Goal: Information Seeking & Learning: Learn about a topic

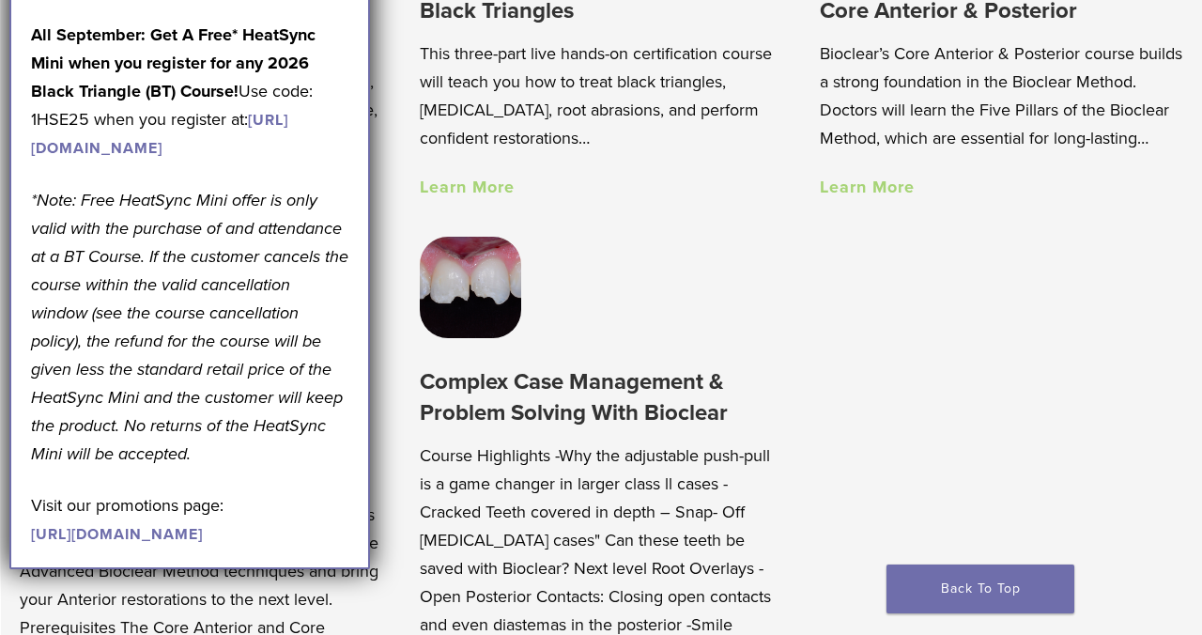
scroll to position [1532, 0]
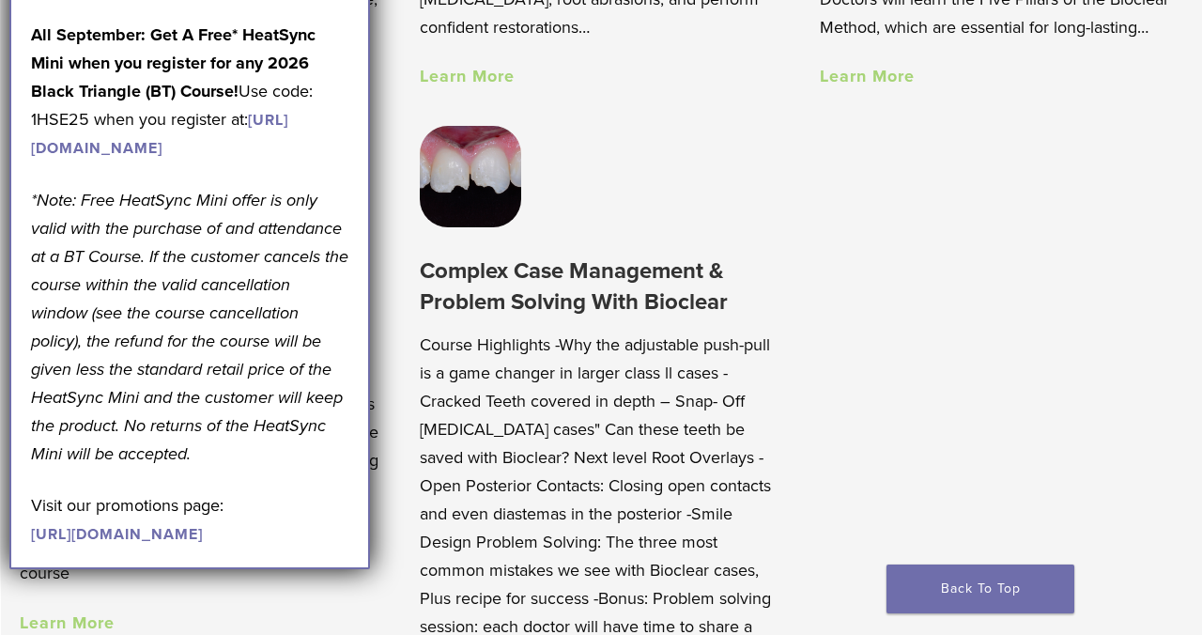
click at [345, 196] on div "September Promotions are Here! Last Day (9/3) to take advantage of our [DATE] D…" at bounding box center [189, 176] width 317 height 744
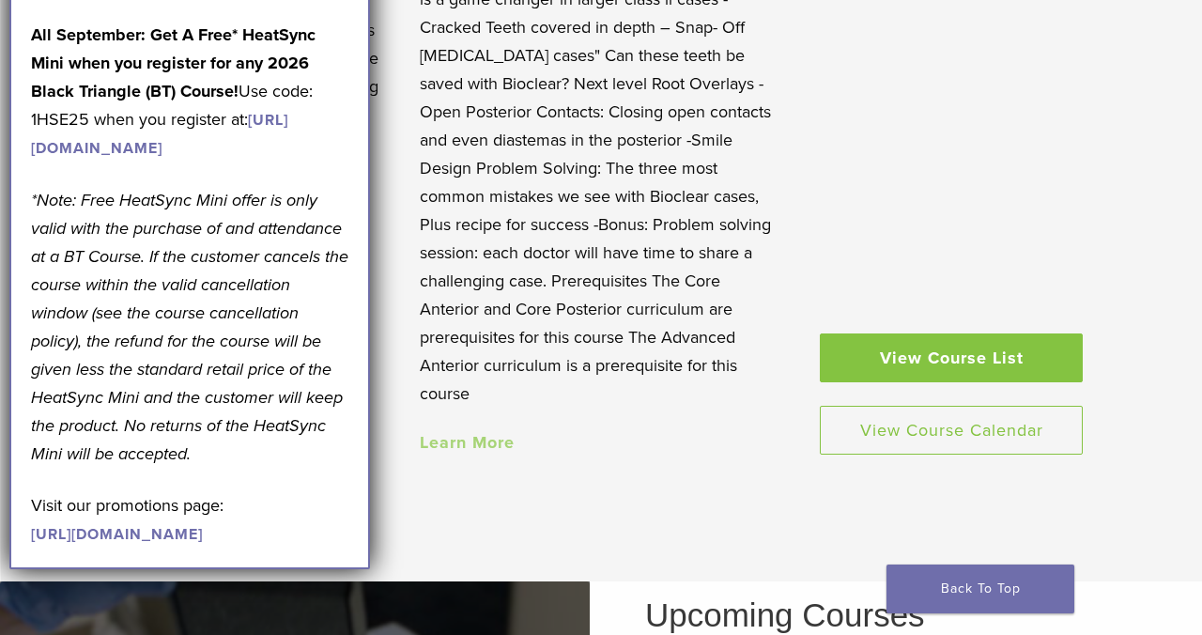
scroll to position [1926, 0]
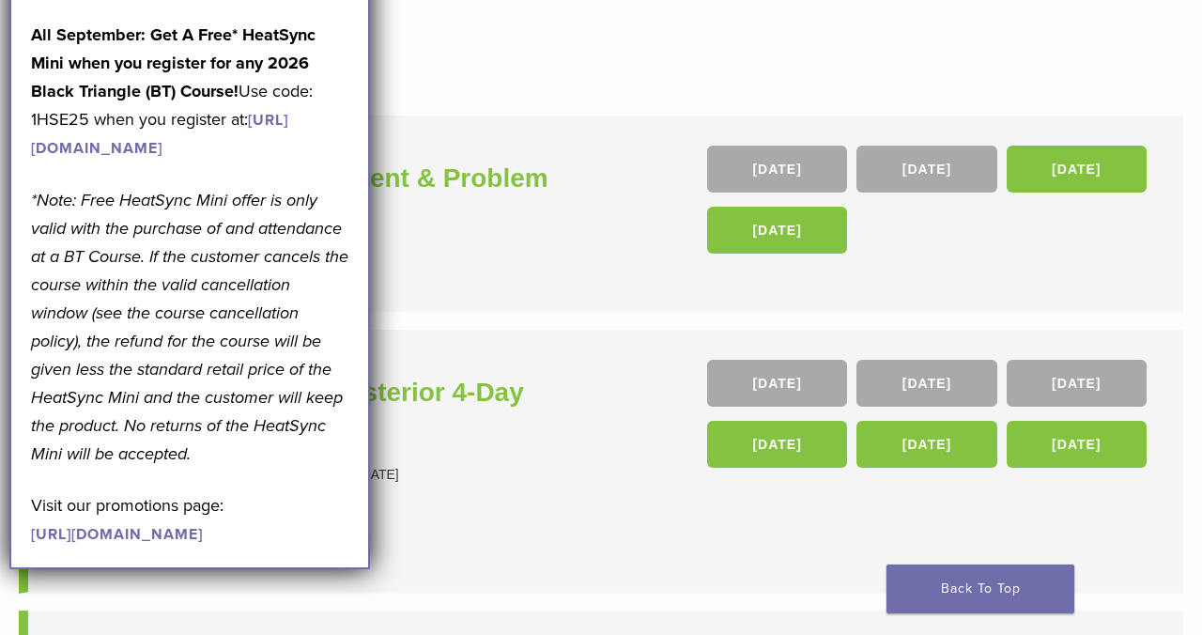
scroll to position [164, 0]
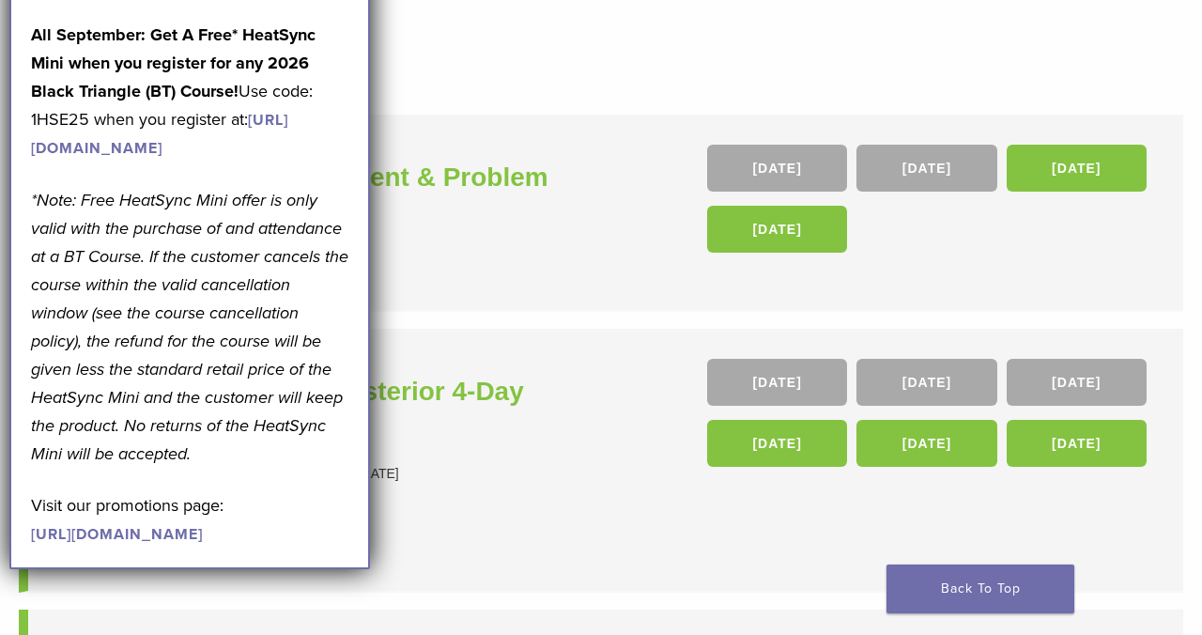
click at [194, 10] on div "September Promotions are Here! Last Day (9/3) to take advantage of our [DATE] D…" at bounding box center [189, 176] width 317 height 744
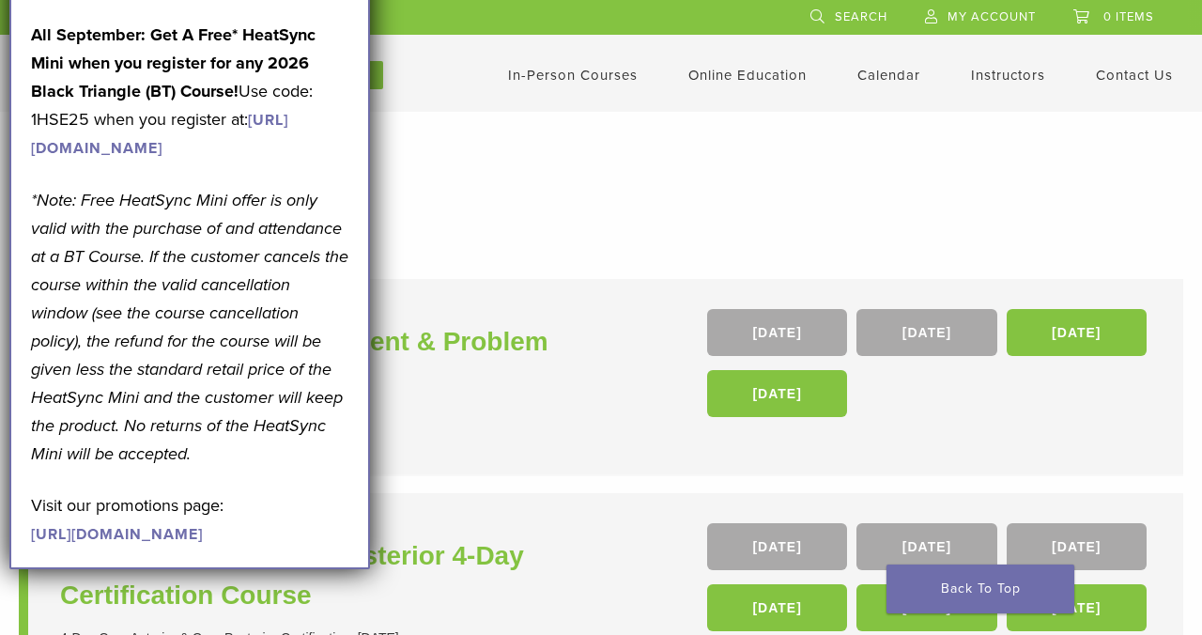
scroll to position [0, 0]
click at [895, 79] on link "Calendar" at bounding box center [888, 75] width 63 height 17
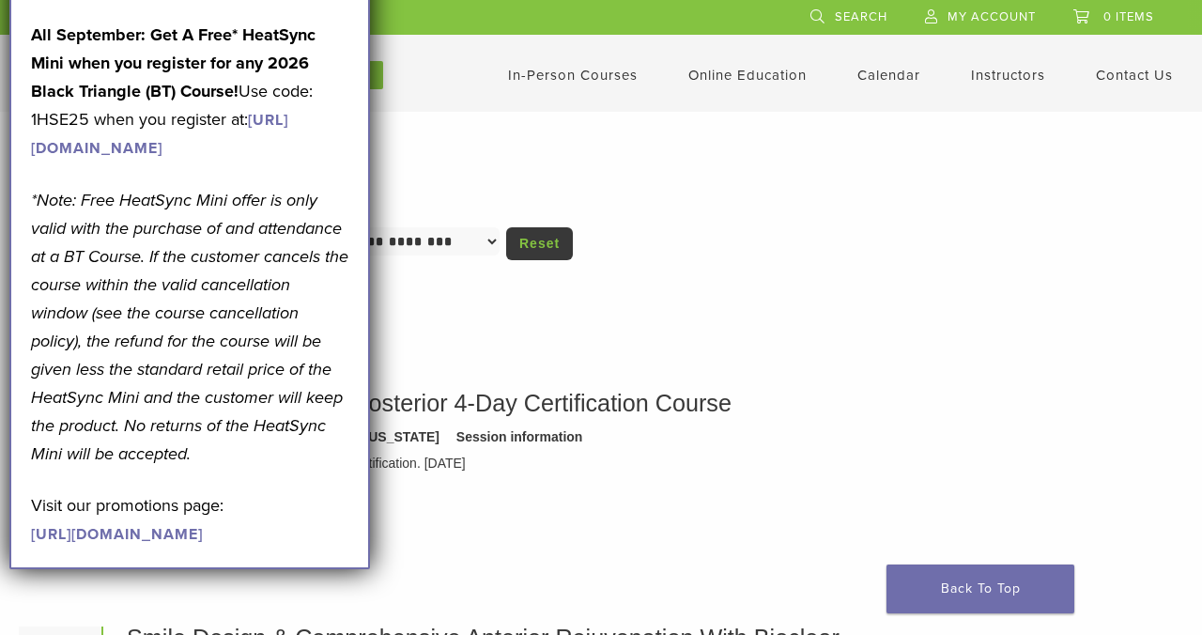
click at [176, 152] on link "[URL][DOMAIN_NAME]" at bounding box center [159, 134] width 257 height 47
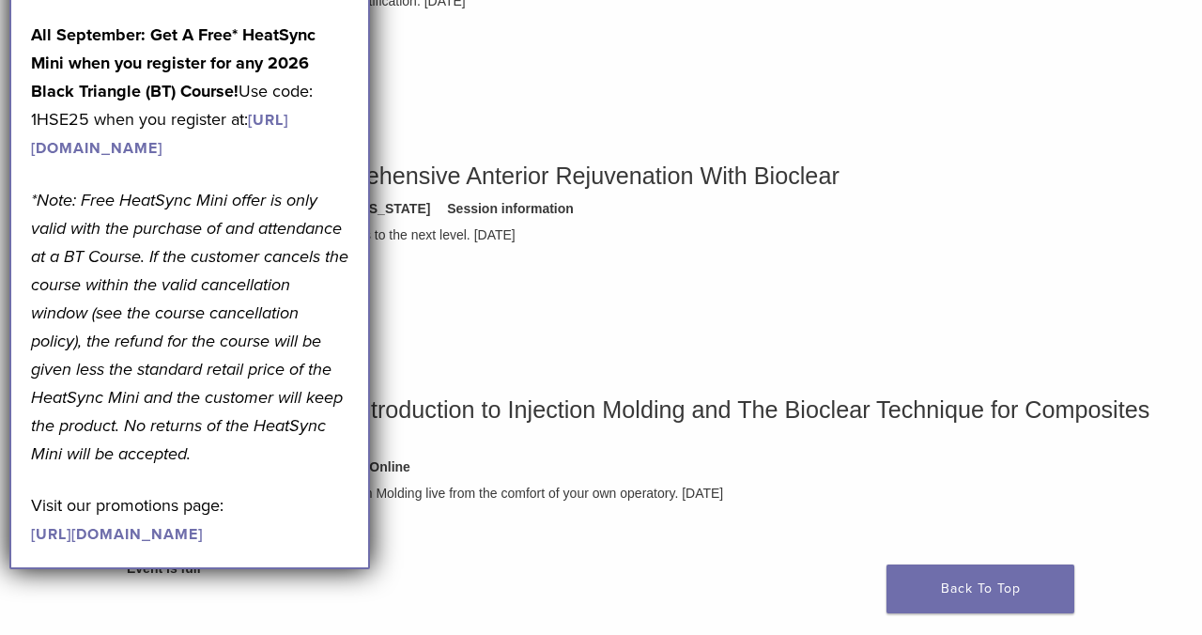
scroll to position [464, 0]
click at [964, 585] on link "Back To Top" at bounding box center [981, 588] width 188 height 49
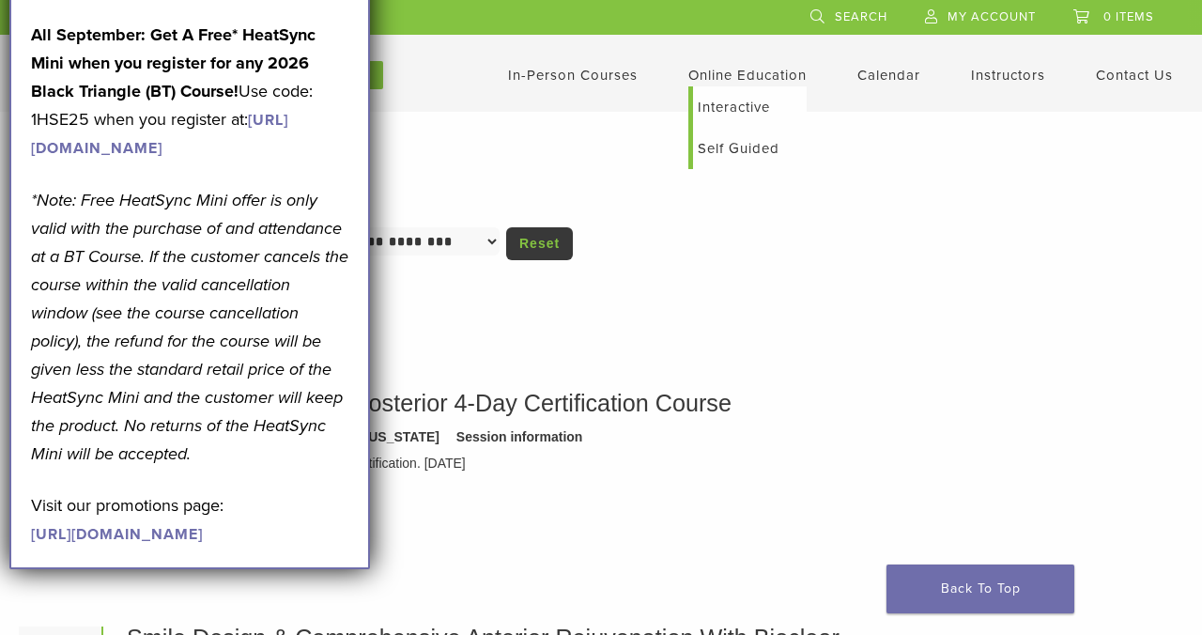
click at [739, 148] on link "Self Guided" at bounding box center [750, 148] width 114 height 41
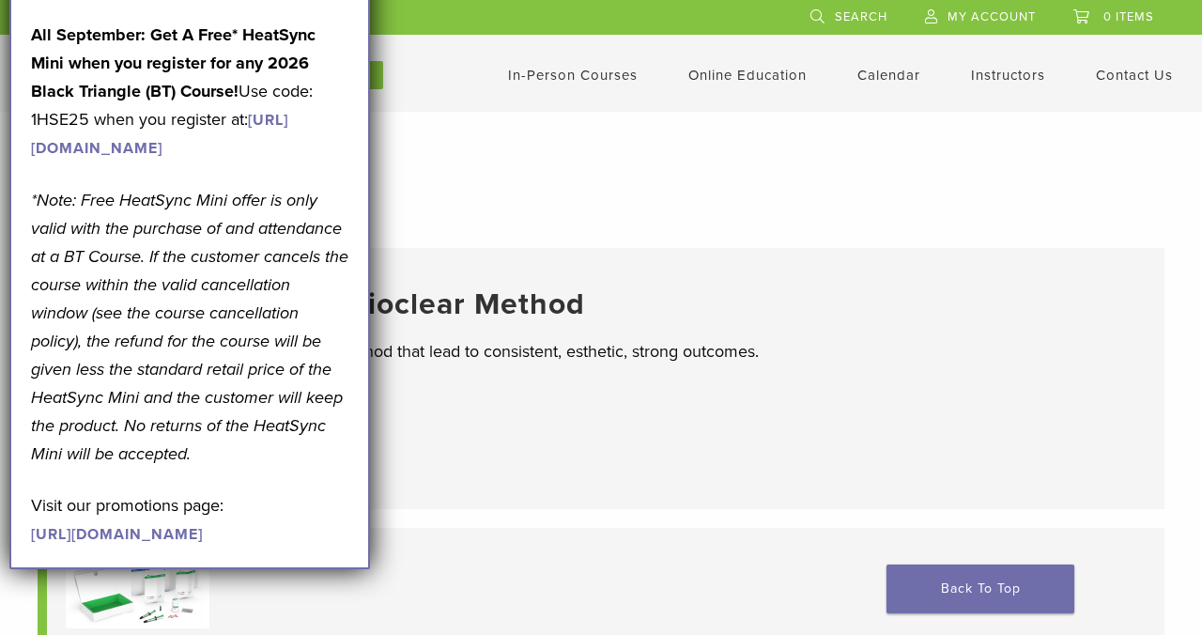
click at [319, 334] on p "*Note: Free HeatSync Mini offer is only valid with the purchase of and attendan…" at bounding box center [189, 327] width 317 height 282
click at [203, 544] on link "https://pages.bioclearmatrix.com/Bioclear-Product-Promotion-Page" at bounding box center [117, 534] width 172 height 19
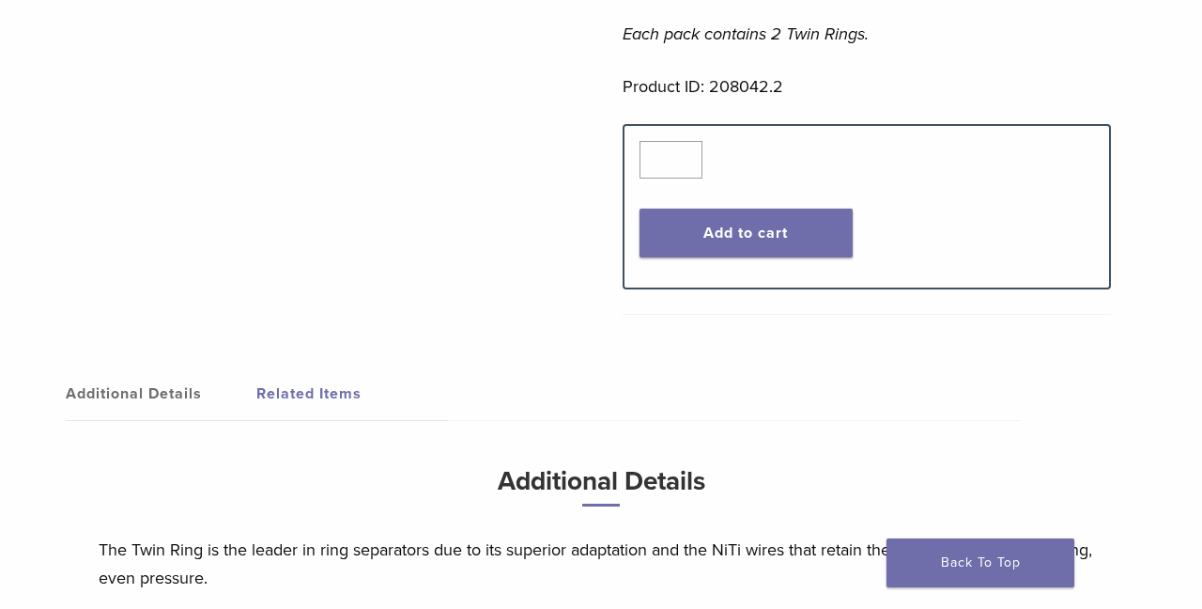
scroll to position [1143, 0]
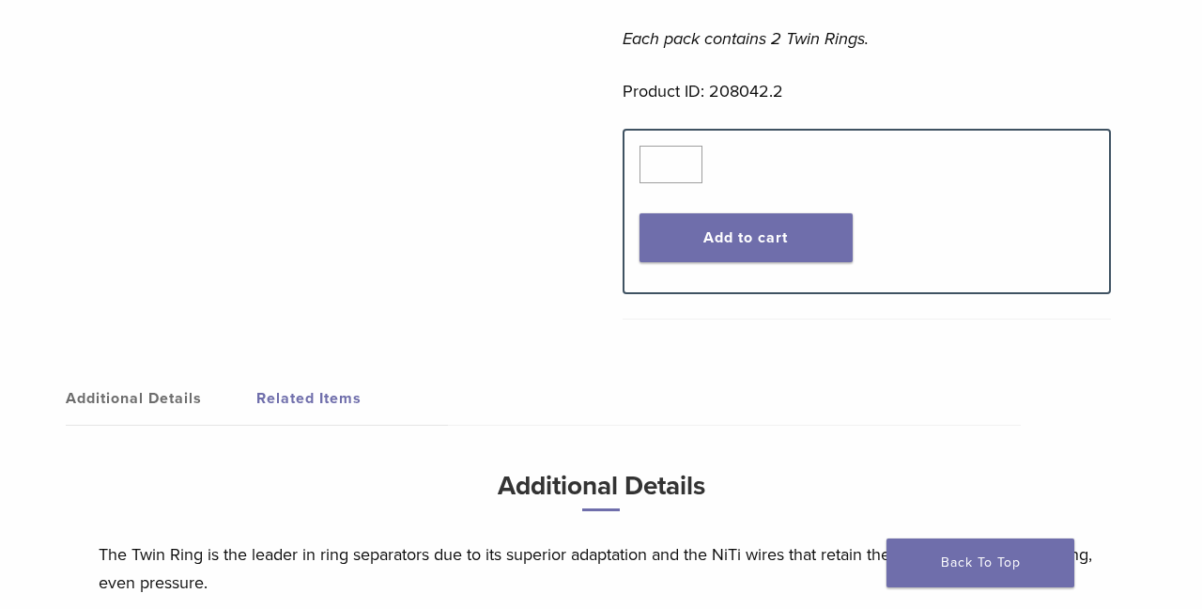
click at [301, 387] on link "Related Items" at bounding box center [351, 398] width 191 height 53
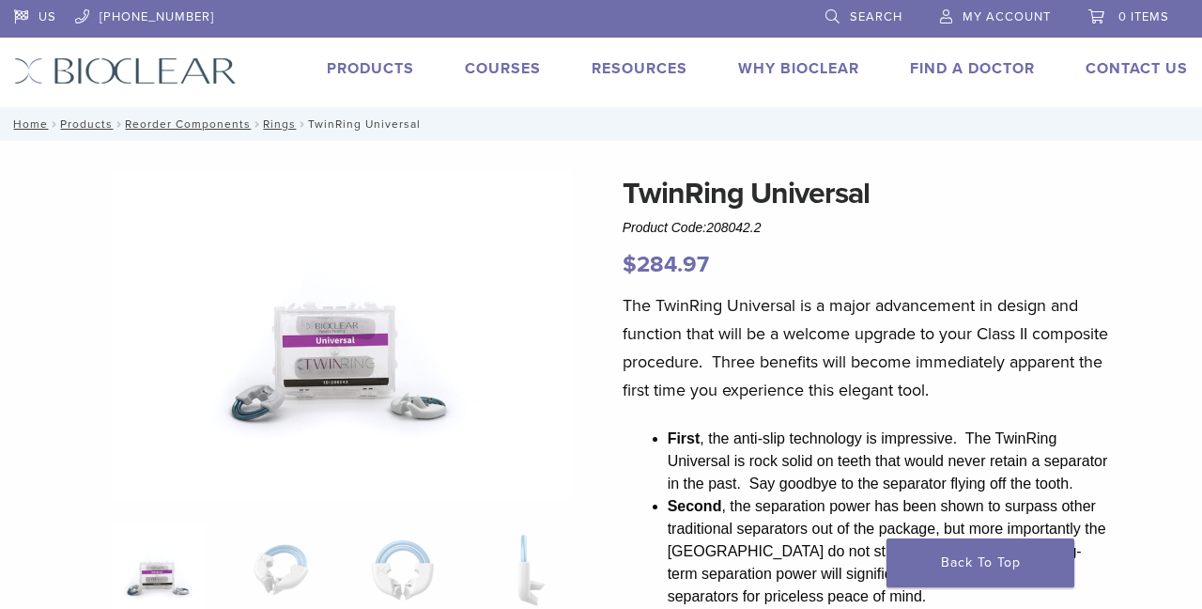
scroll to position [0, 0]
click at [520, 68] on link "Courses" at bounding box center [503, 68] width 76 height 19
